Goal: Find specific page/section: Find specific page/section

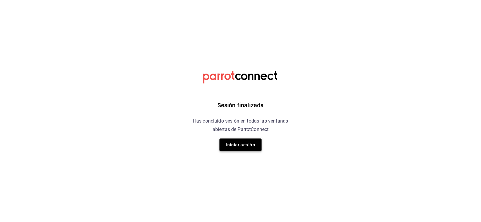
click at [246, 146] on button "Iniciar sesión" at bounding box center [241, 145] width 42 height 13
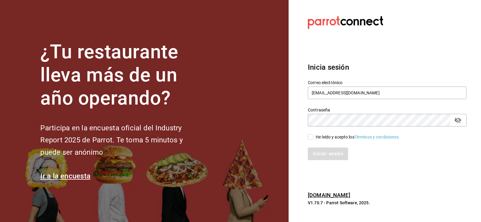
click at [310, 137] on input "He leído y acepto los Términos y condiciones." at bounding box center [310, 136] width 5 height 5
checkbox input "true"
click at [328, 162] on div "Inicia sesión Correo electrónico [EMAIL_ADDRESS][DOMAIN_NAME] Contraseña Contra…" at bounding box center [387, 111] width 159 height 113
click at [326, 161] on div "Inicia sesión Correo electrónico [EMAIL_ADDRESS][DOMAIN_NAME] Contraseña Contra…" at bounding box center [387, 111] width 159 height 113
click at [326, 152] on button "Iniciar sesión" at bounding box center [328, 154] width 41 height 13
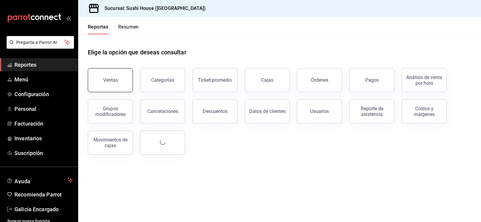
click at [116, 85] on button "Ventas" at bounding box center [110, 80] width 45 height 24
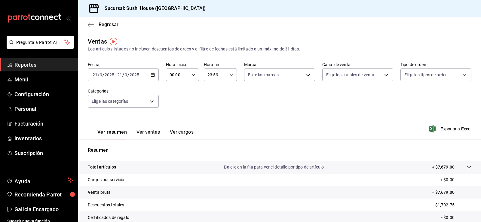
click at [43, 68] on span "Reportes" at bounding box center [43, 65] width 59 height 8
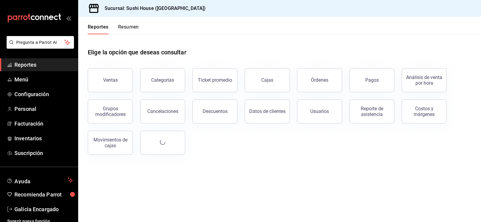
click at [121, 25] on button "Resumen" at bounding box center [128, 29] width 21 height 10
